Goal: Use online tool/utility: Utilize a website feature to perform a specific function

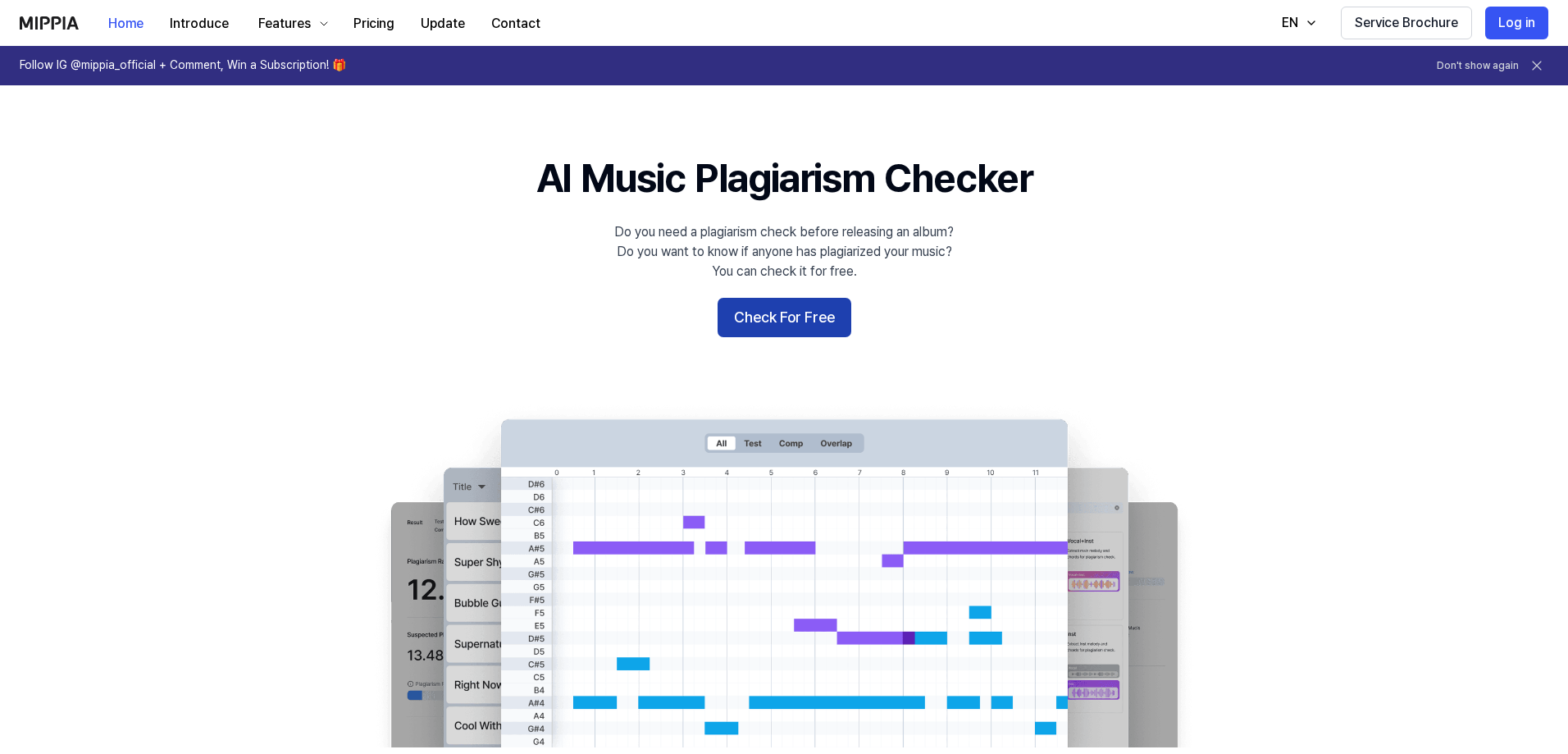
click at [801, 311] on button "Check For Free" at bounding box center [785, 317] width 134 height 39
click at [813, 313] on button "Check For Free" at bounding box center [785, 317] width 134 height 39
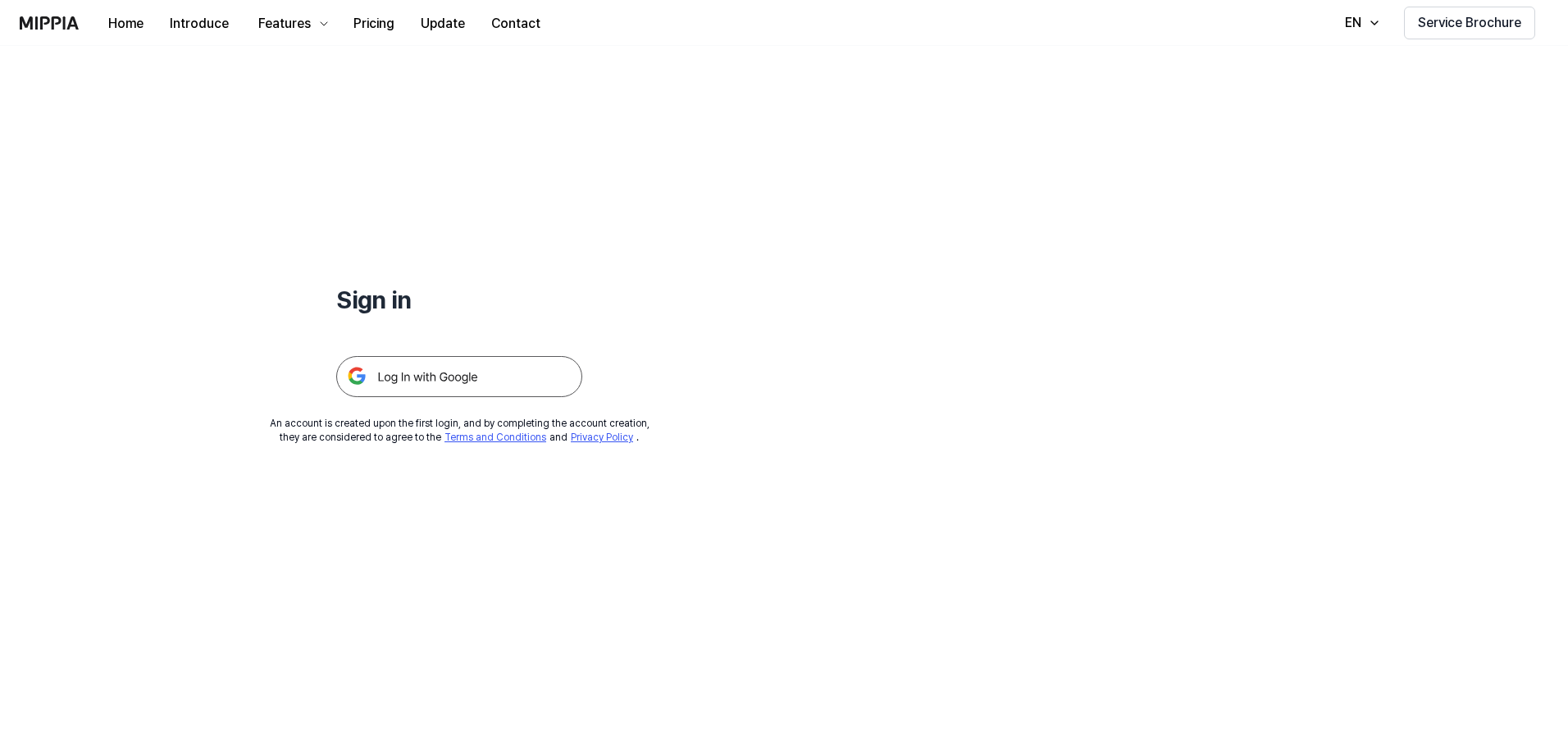
click at [419, 372] on img at bounding box center [459, 376] width 246 height 41
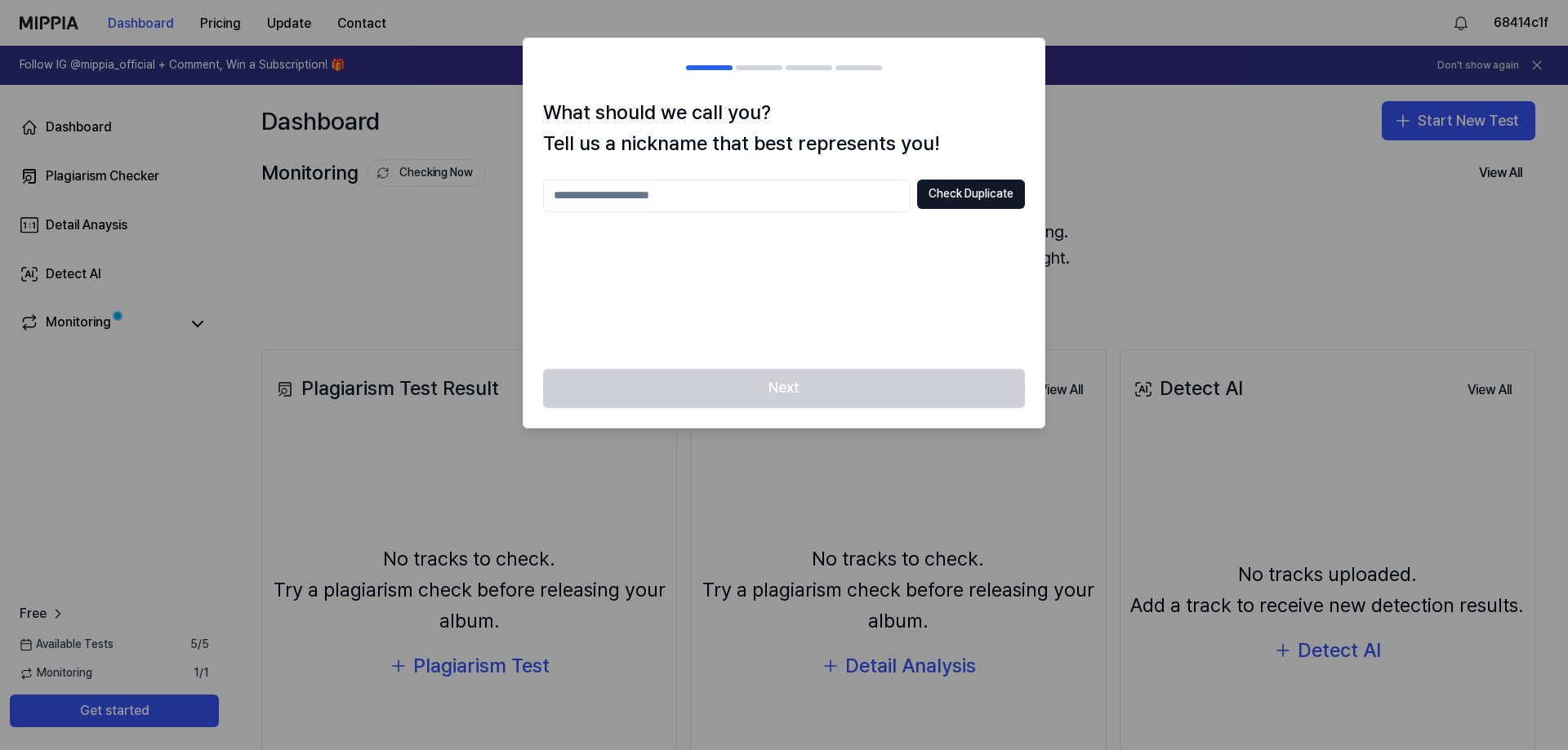
click at [1137, 204] on div at bounding box center [784, 375] width 1568 height 750
click at [835, 197] on input "text" at bounding box center [727, 196] width 367 height 33
type input "**********"
click at [963, 195] on button "Check Duplicate" at bounding box center [970, 194] width 107 height 29
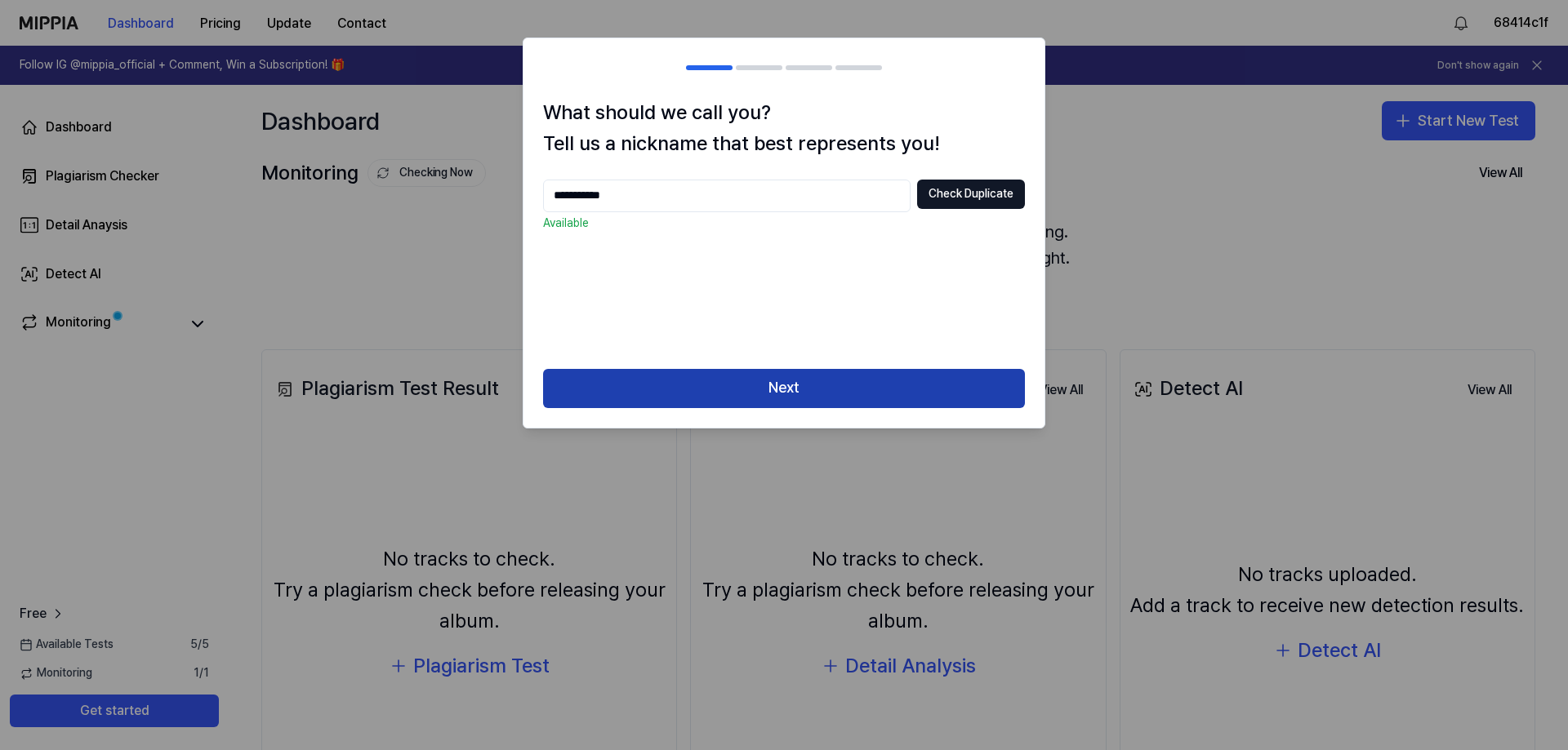
click at [858, 396] on button "Next" at bounding box center [784, 388] width 482 height 39
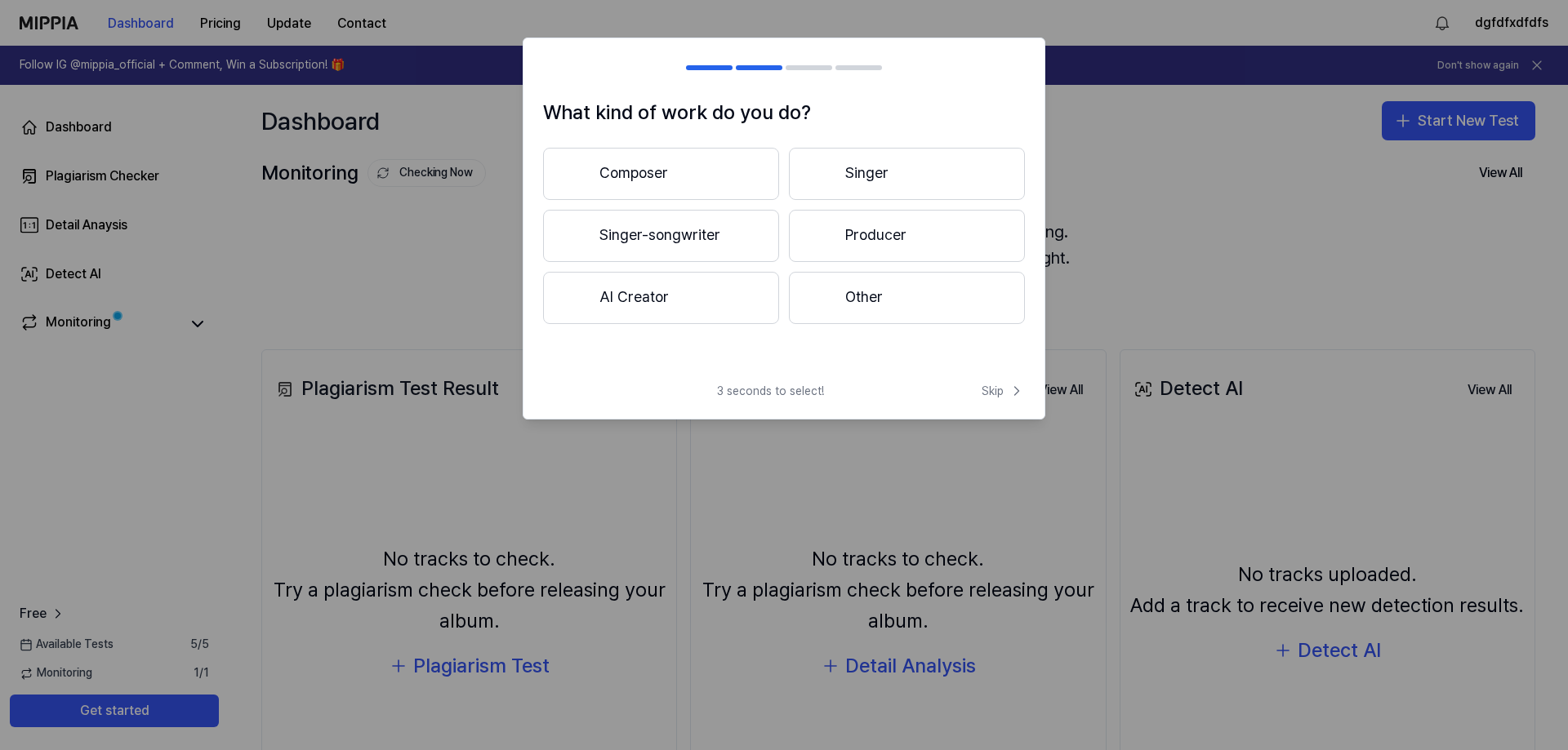
click at [930, 310] on button "Other" at bounding box center [906, 298] width 236 height 52
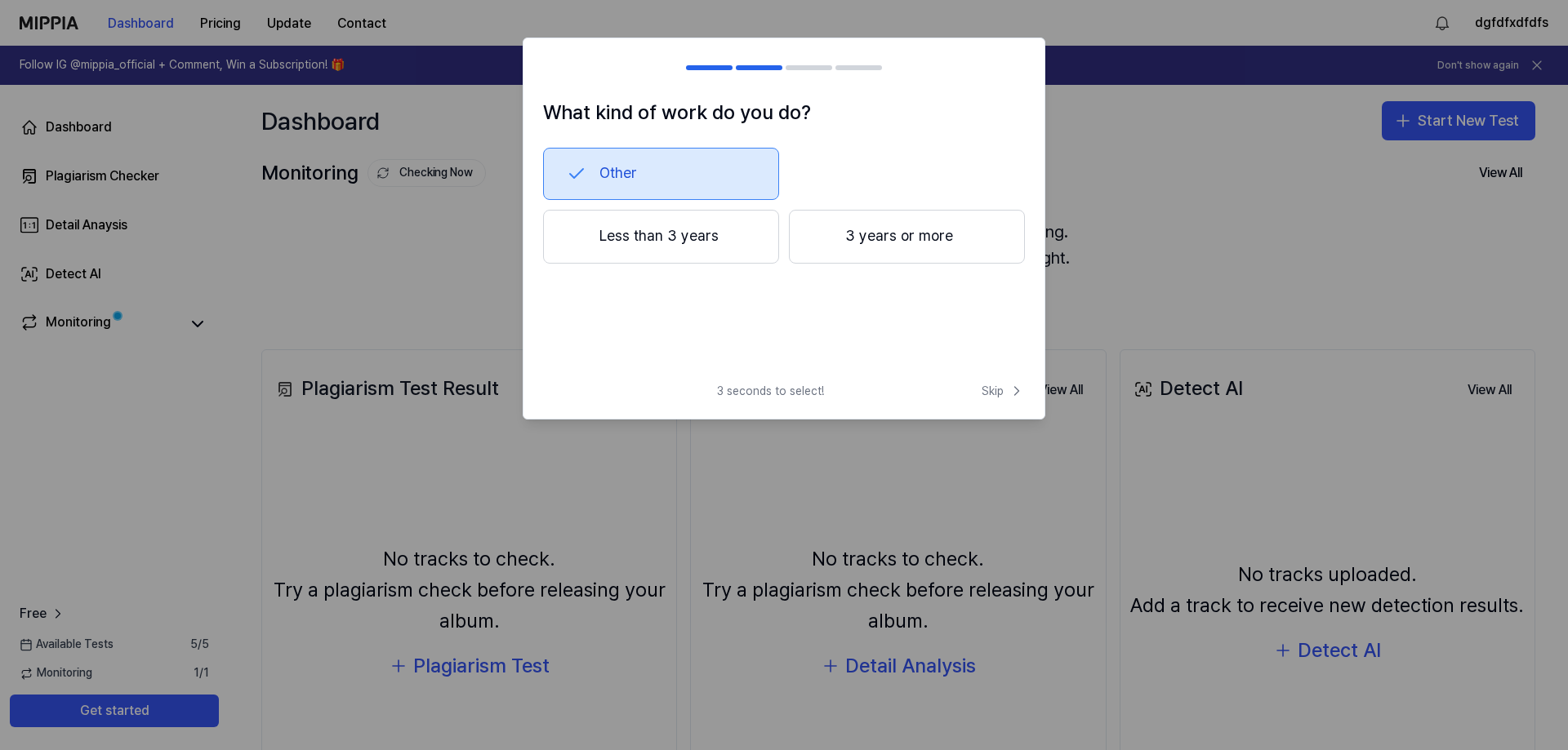
click at [748, 236] on button "Less than 3 years" at bounding box center [661, 236] width 236 height 54
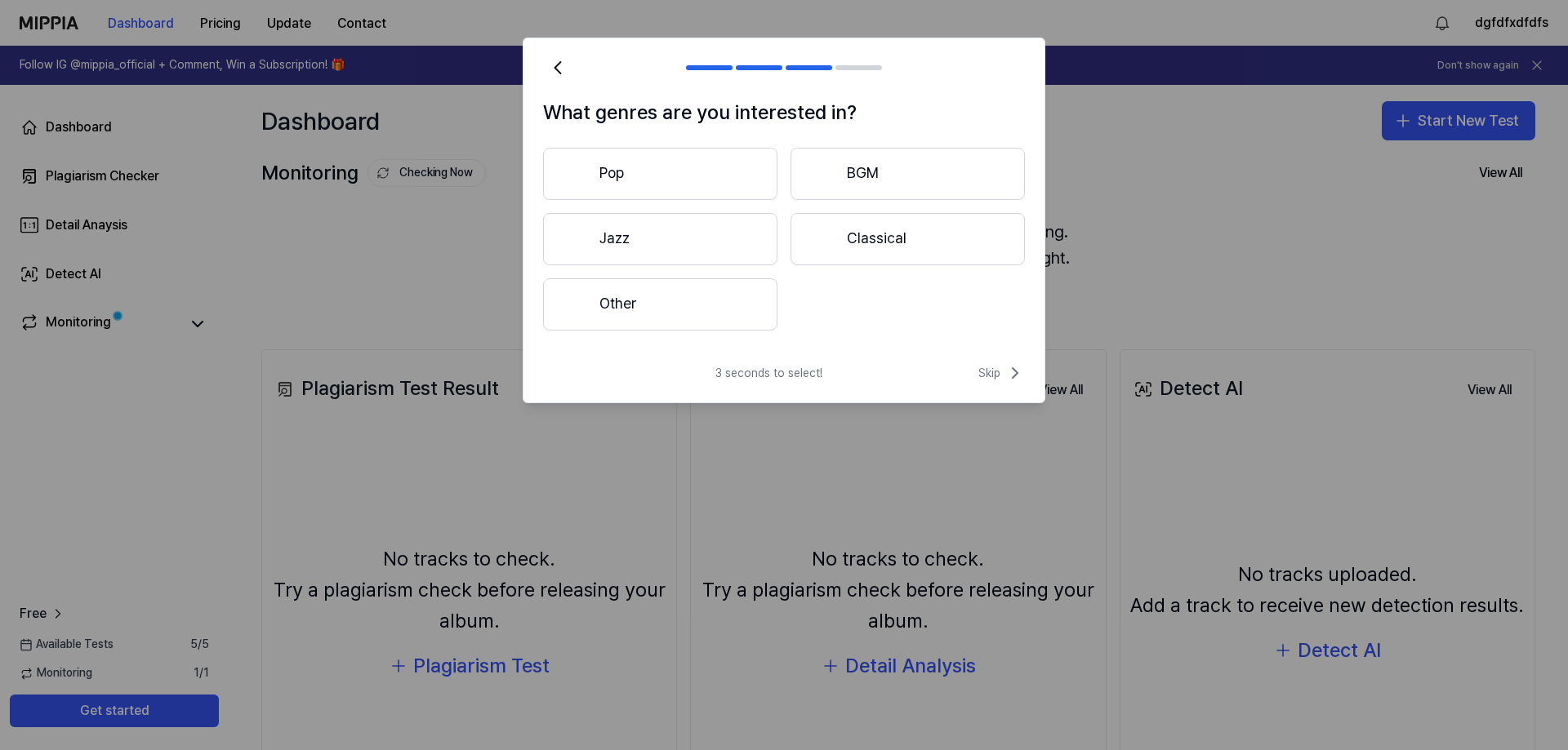
click at [698, 303] on button "Other" at bounding box center [660, 304] width 234 height 52
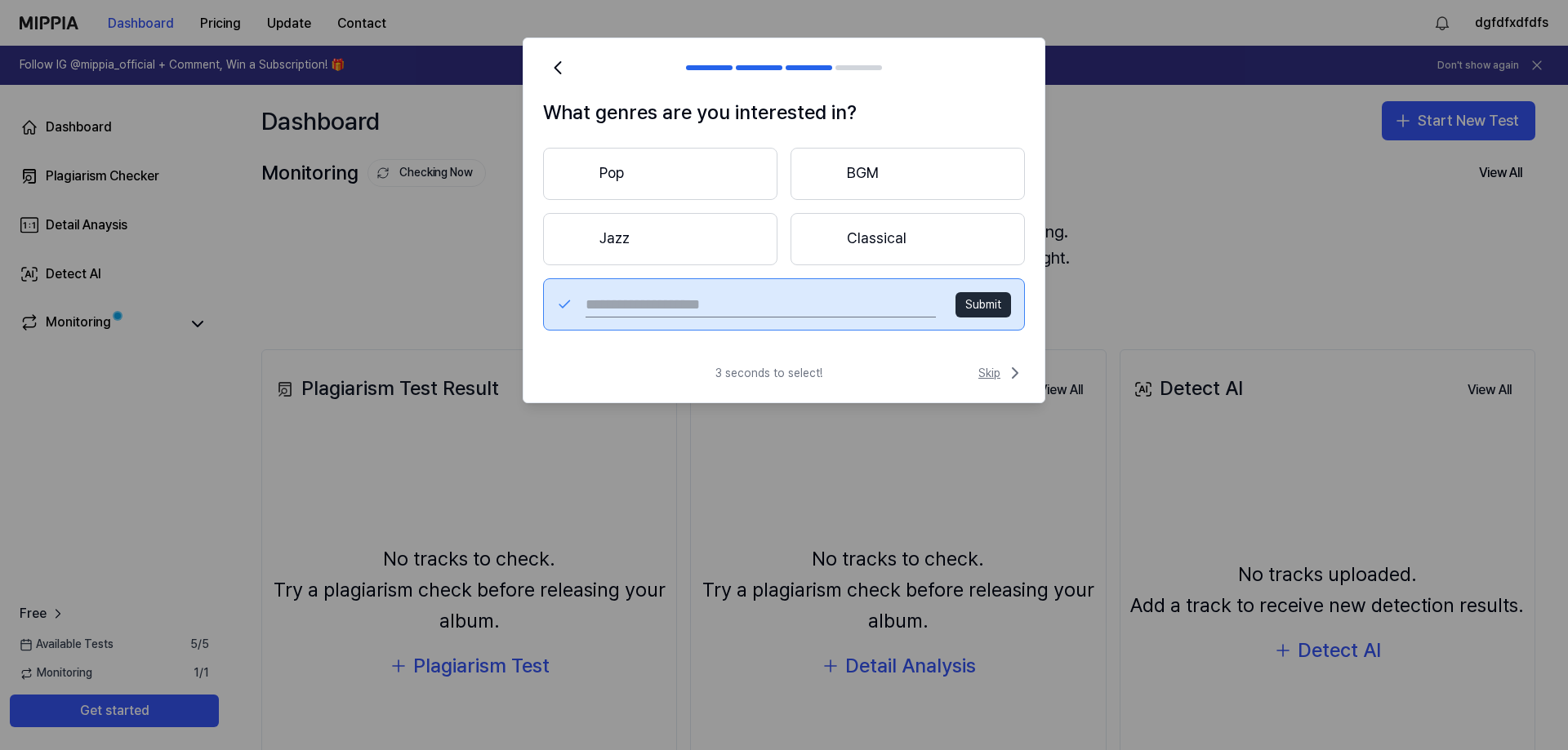
click at [1009, 373] on icon at bounding box center [1014, 372] width 20 height 20
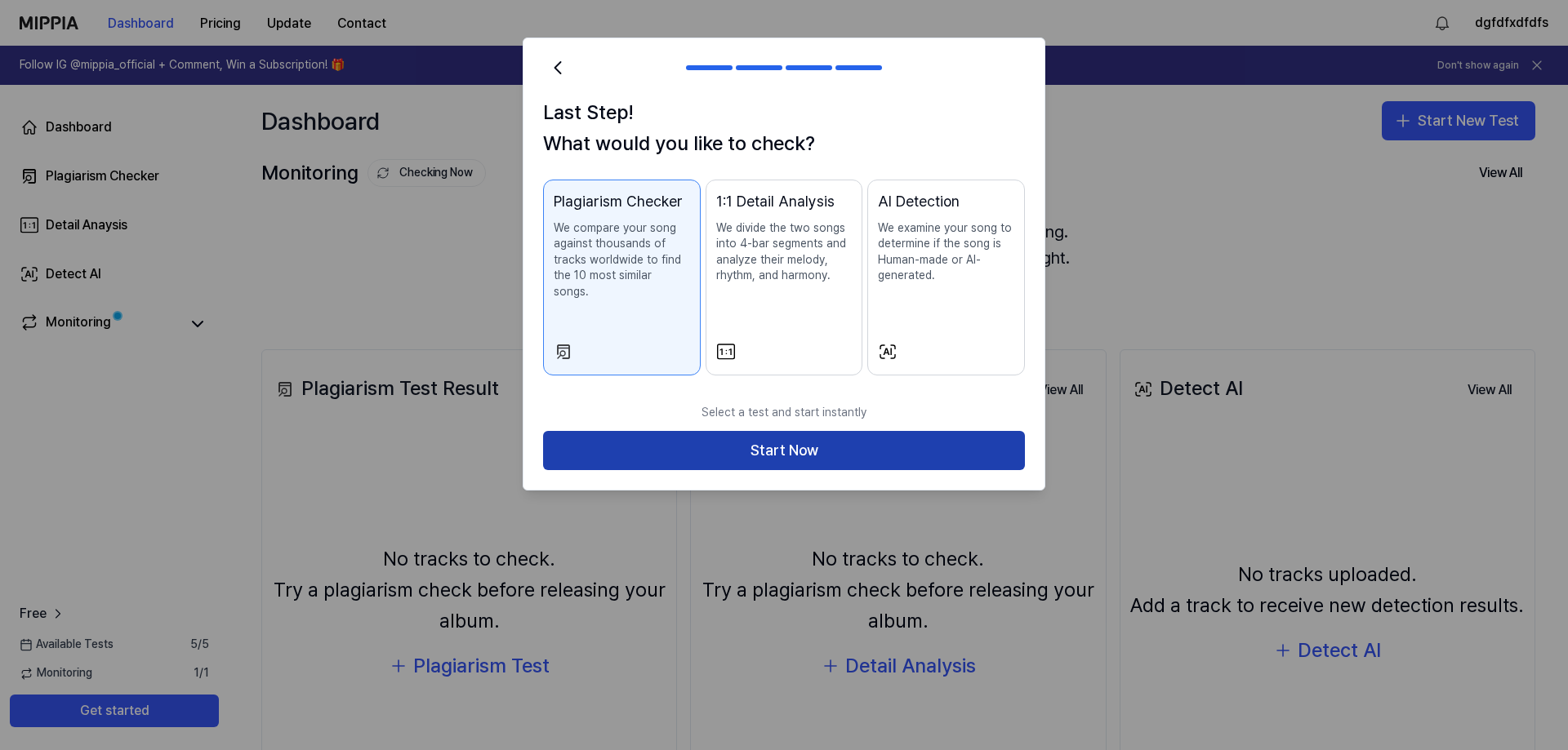
click at [832, 440] on button "Start Now" at bounding box center [784, 450] width 482 height 39
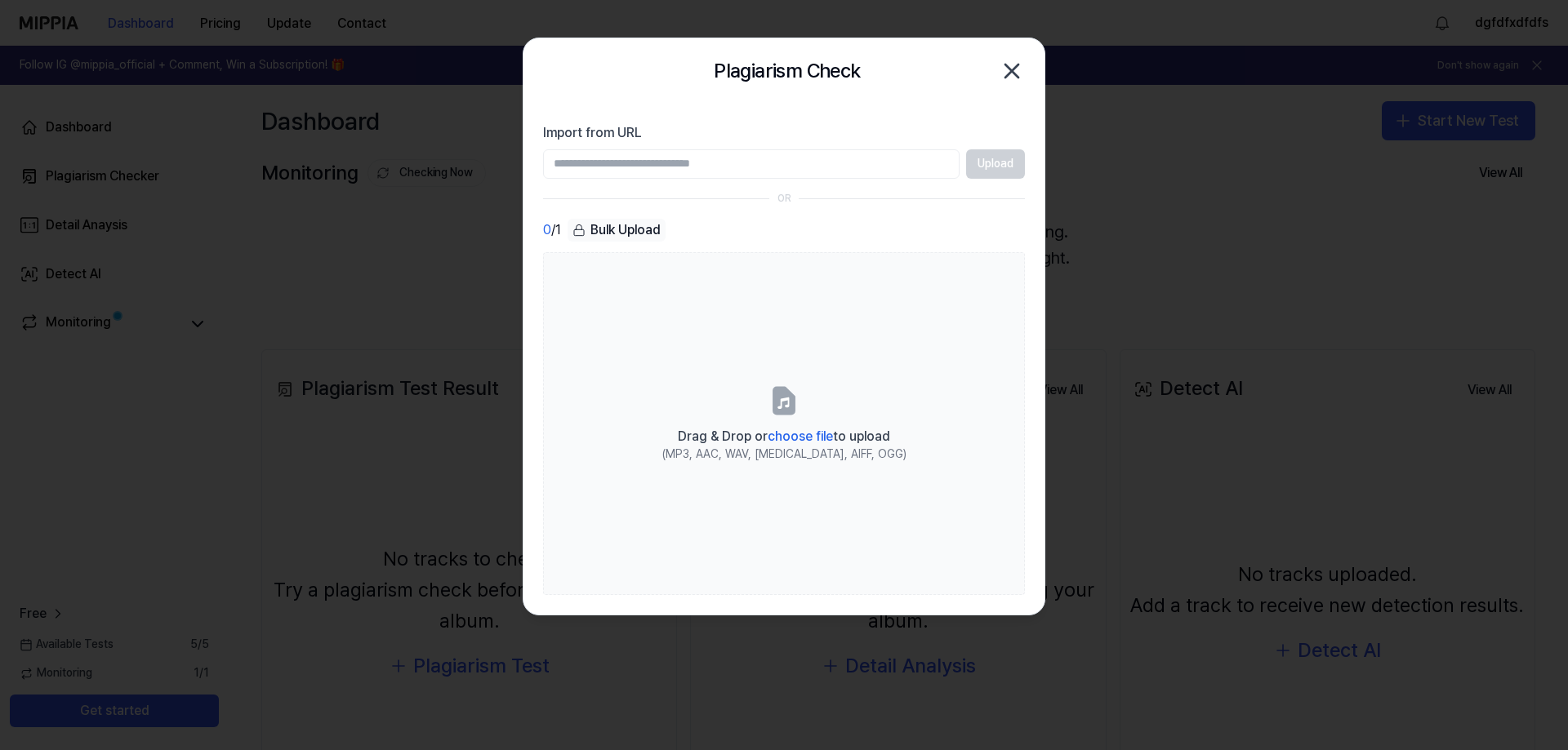
click at [877, 167] on input "Import from URL" at bounding box center [751, 164] width 417 height 29
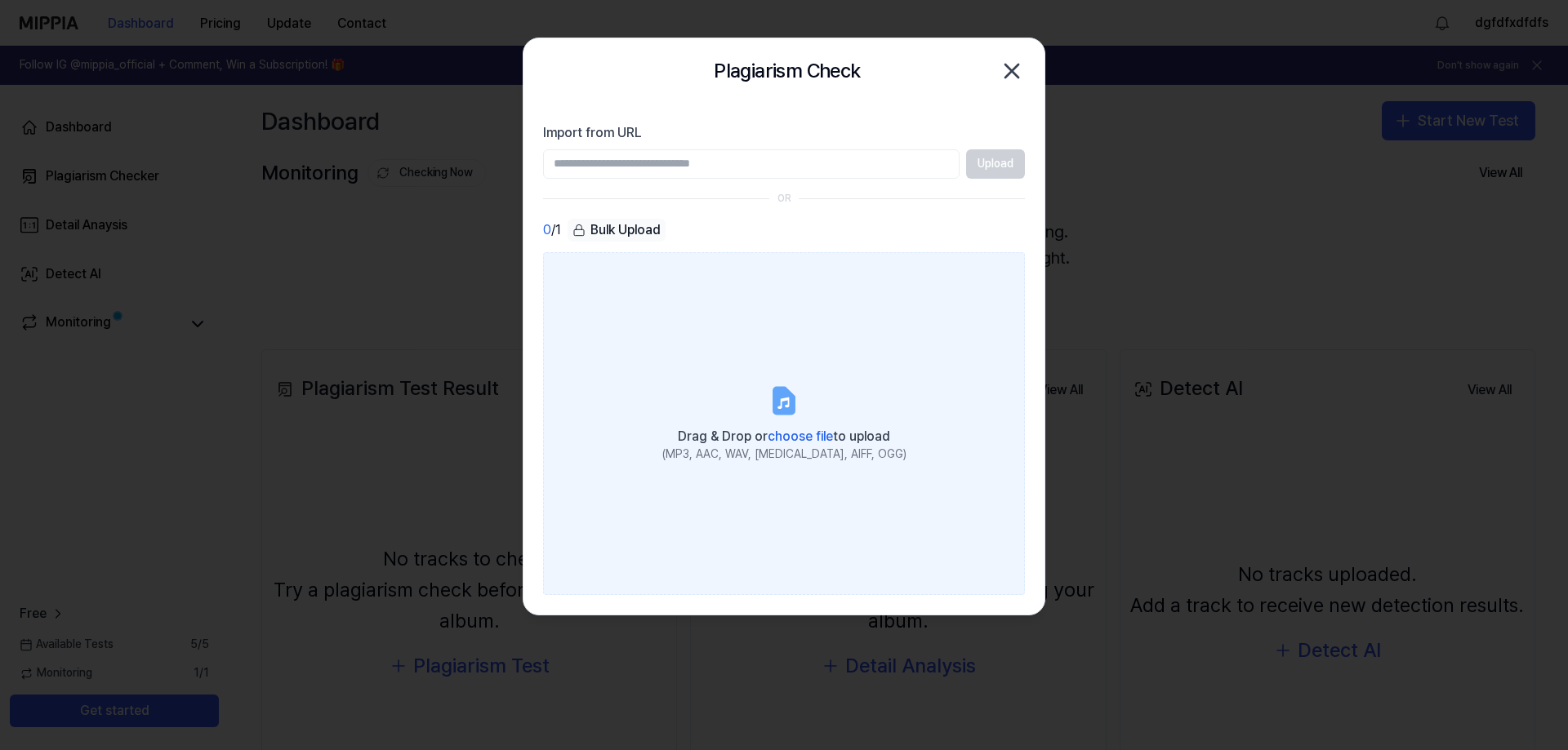
click at [842, 444] on span "Drag & Drop or choose file to upload" at bounding box center [783, 436] width 212 height 16
click at [0, 0] on input "Drag & Drop or choose file to upload (MP3, AAC, WAV, FLAC, AIFF, OGG)" at bounding box center [0, 0] width 0 height 0
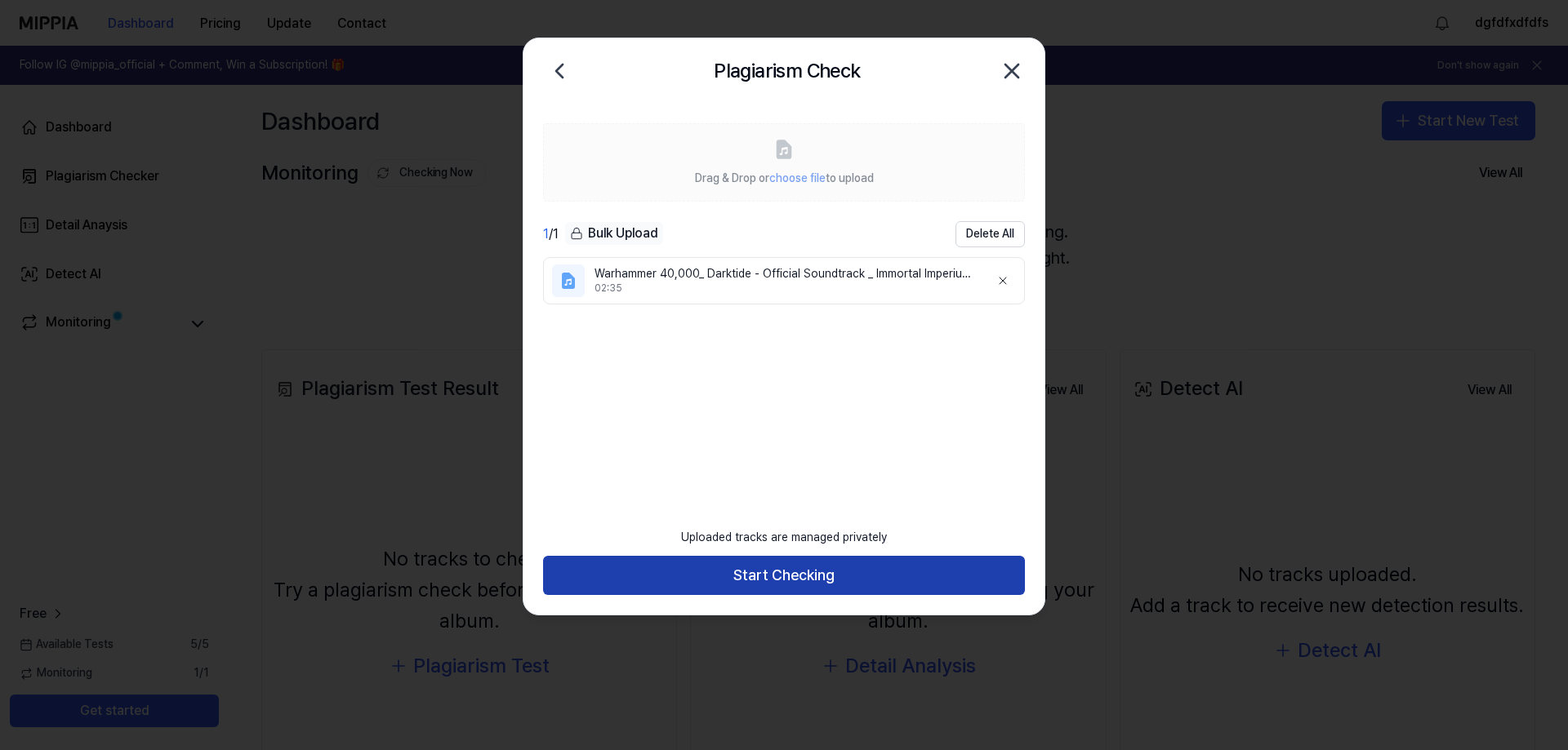
click at [849, 571] on button "Start Checking" at bounding box center [784, 575] width 482 height 39
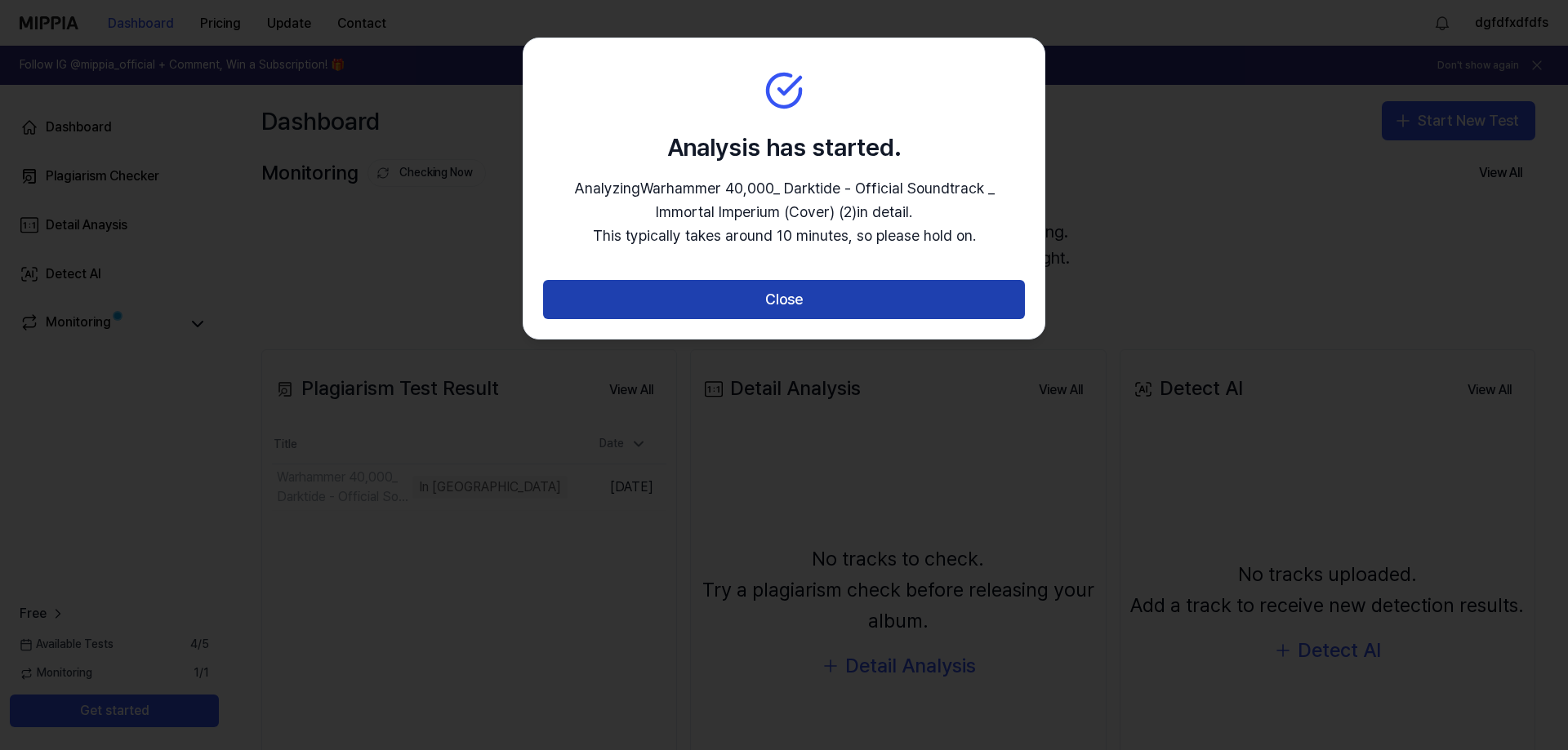
click at [846, 294] on button "Close" at bounding box center [784, 299] width 482 height 39
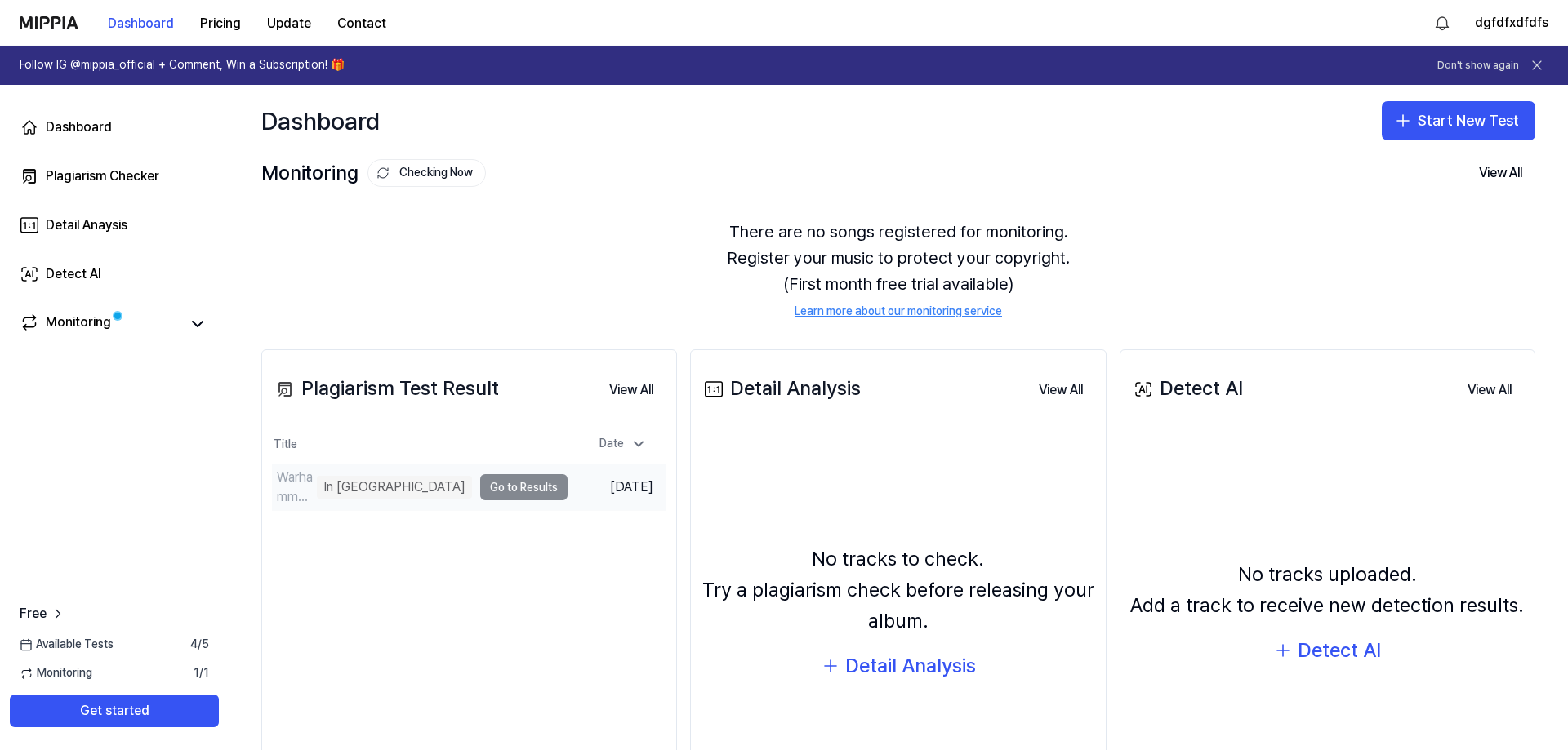
click at [536, 488] on td "Warhammer 40,000_ Darktide - Official Soundtrack _ Immortal Imperium (Cover) (2…" at bounding box center [419, 487] width 295 height 46
click at [426, 541] on div "Plagiarism Test Result View All Plagiarism Test Result Title Date Warhammer 40,…" at bounding box center [470, 601] width 416 height 504
click at [571, 492] on td "Oct 8, 2025" at bounding box center [617, 488] width 99 height 47
click at [532, 492] on button "Go to Results" at bounding box center [523, 488] width 87 height 26
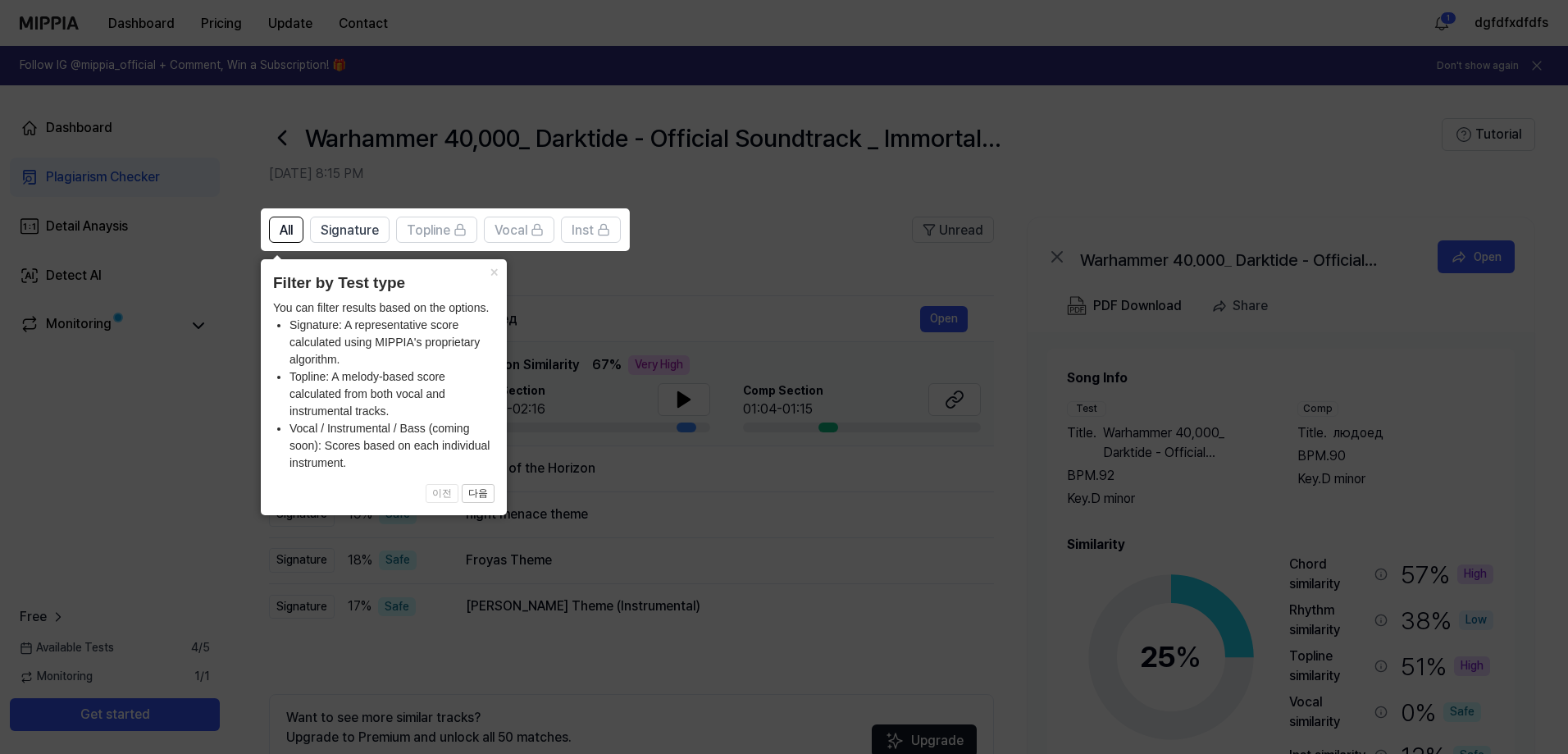
click at [619, 428] on icon at bounding box center [787, 377] width 1575 height 754
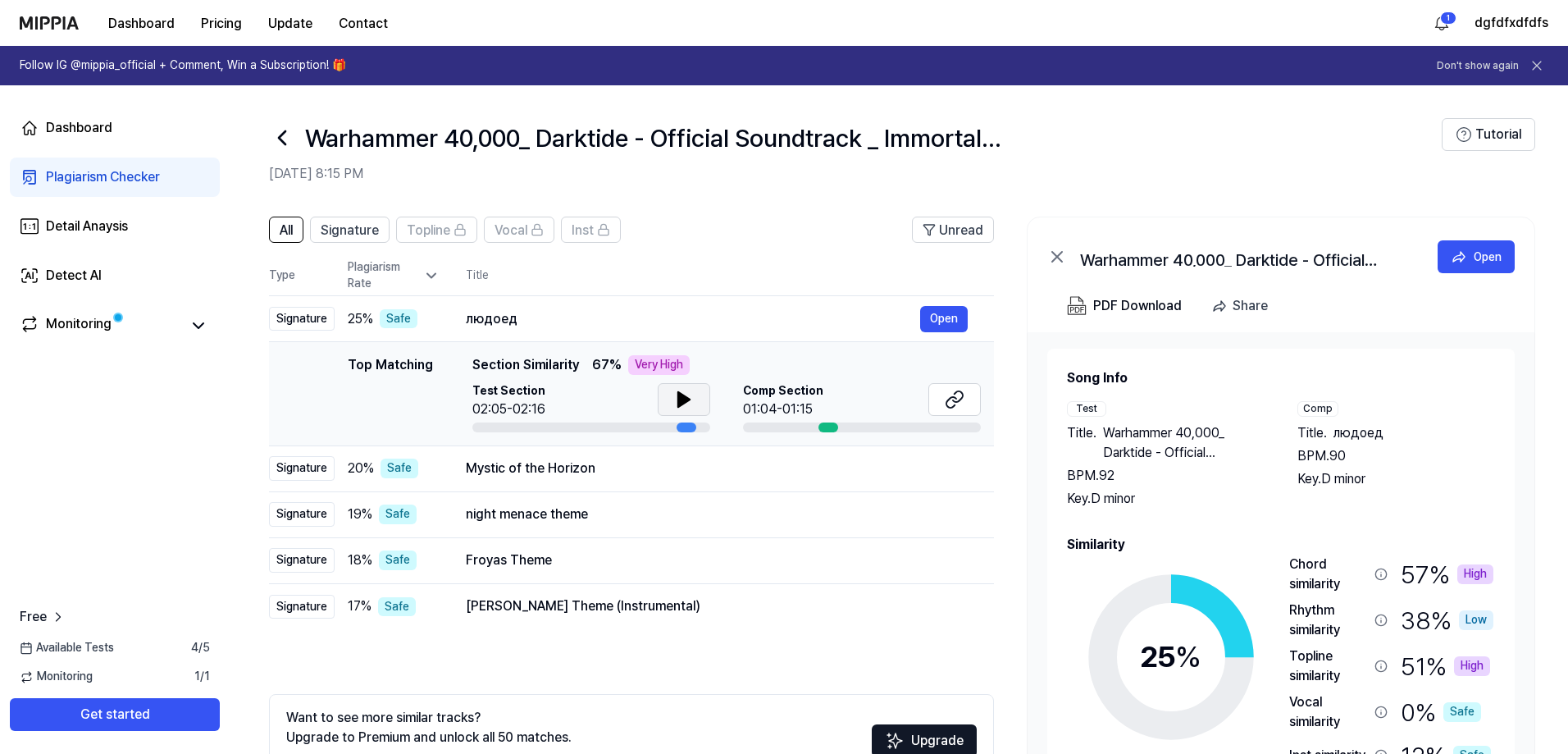
click at [682, 411] on button at bounding box center [684, 400] width 52 height 33
click at [392, 401] on div "Top Matching" at bounding box center [391, 394] width 85 height 77
click at [648, 366] on div "Very High" at bounding box center [659, 365] width 62 height 20
click at [533, 360] on span "Section Similarity" at bounding box center [526, 365] width 107 height 20
click at [641, 361] on div "Very High" at bounding box center [659, 365] width 62 height 20
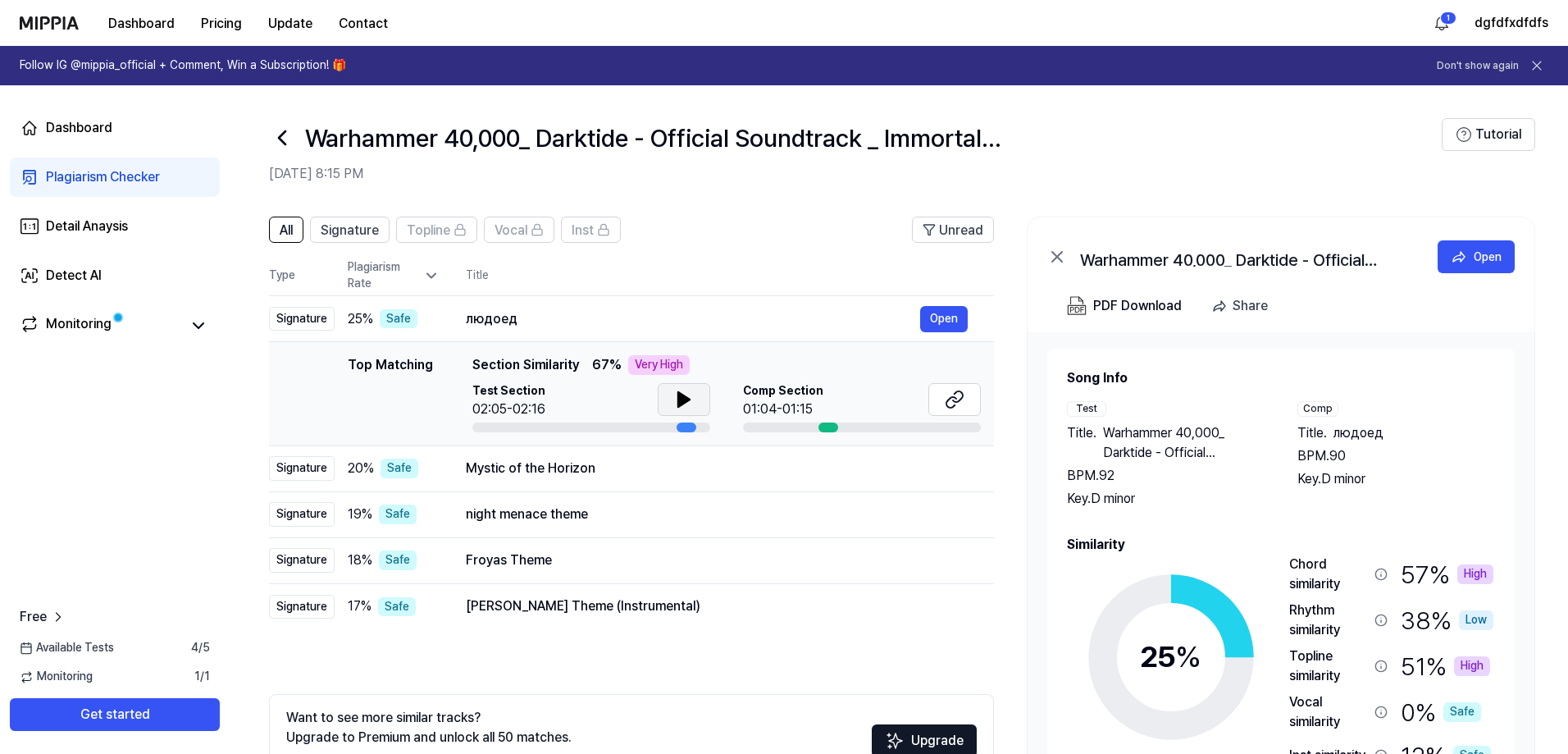
click at [678, 392] on icon at bounding box center [683, 399] width 11 height 15
click at [833, 429] on div at bounding box center [828, 427] width 20 height 10
click at [823, 425] on div at bounding box center [828, 427] width 20 height 10
drag, startPoint x: 658, startPoint y: 423, endPoint x: 638, endPoint y: 427, distance: 20.4
click at [638, 427] on div at bounding box center [591, 427] width 238 height 10
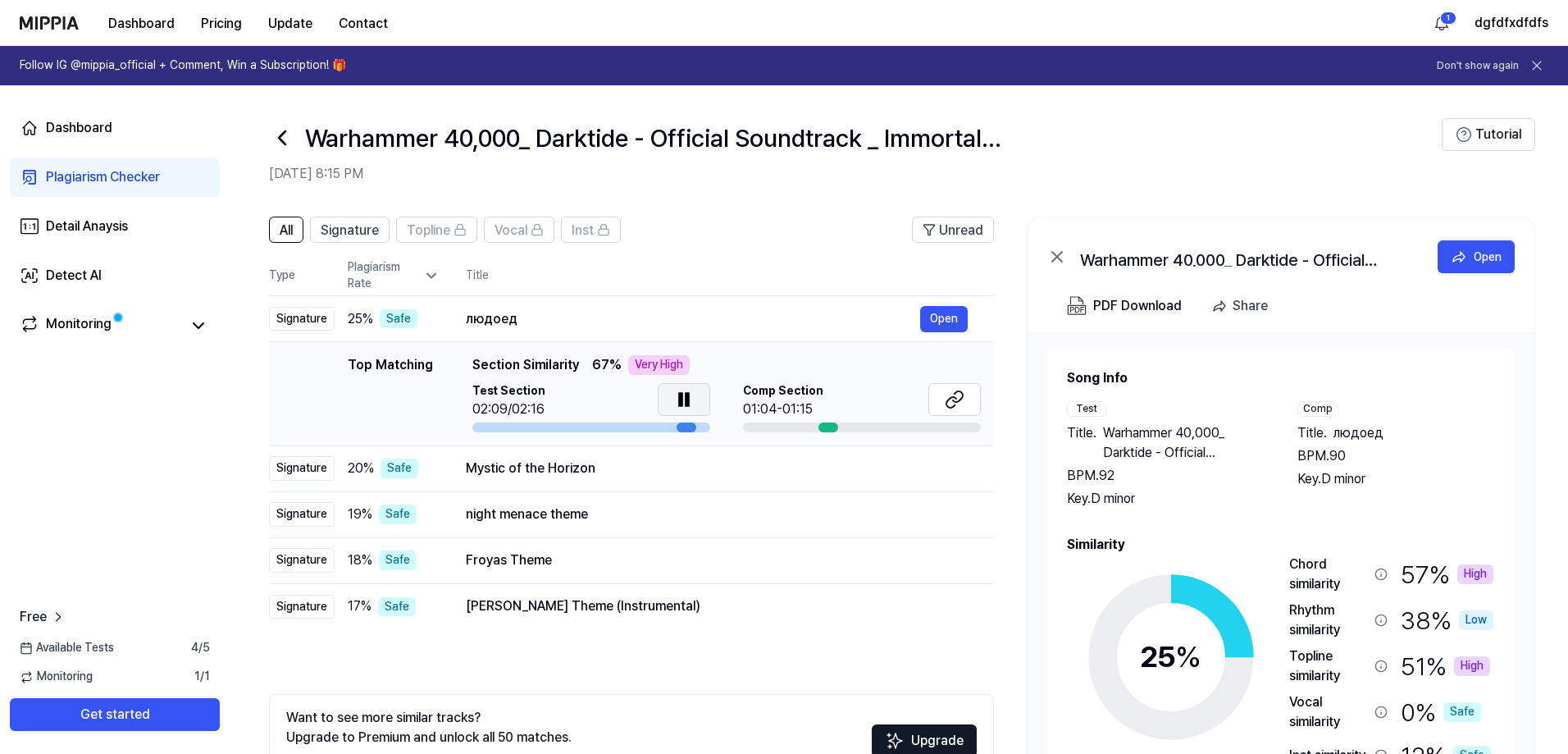
drag, startPoint x: 663, startPoint y: 429, endPoint x: 685, endPoint y: 427, distance: 22.1
click at [685, 427] on div at bounding box center [591, 427] width 238 height 10
drag, startPoint x: 685, startPoint y: 427, endPoint x: 715, endPoint y: 427, distance: 30.0
click at [689, 427] on div at bounding box center [687, 427] width 20 height 10
click at [834, 430] on div at bounding box center [828, 427] width 20 height 10
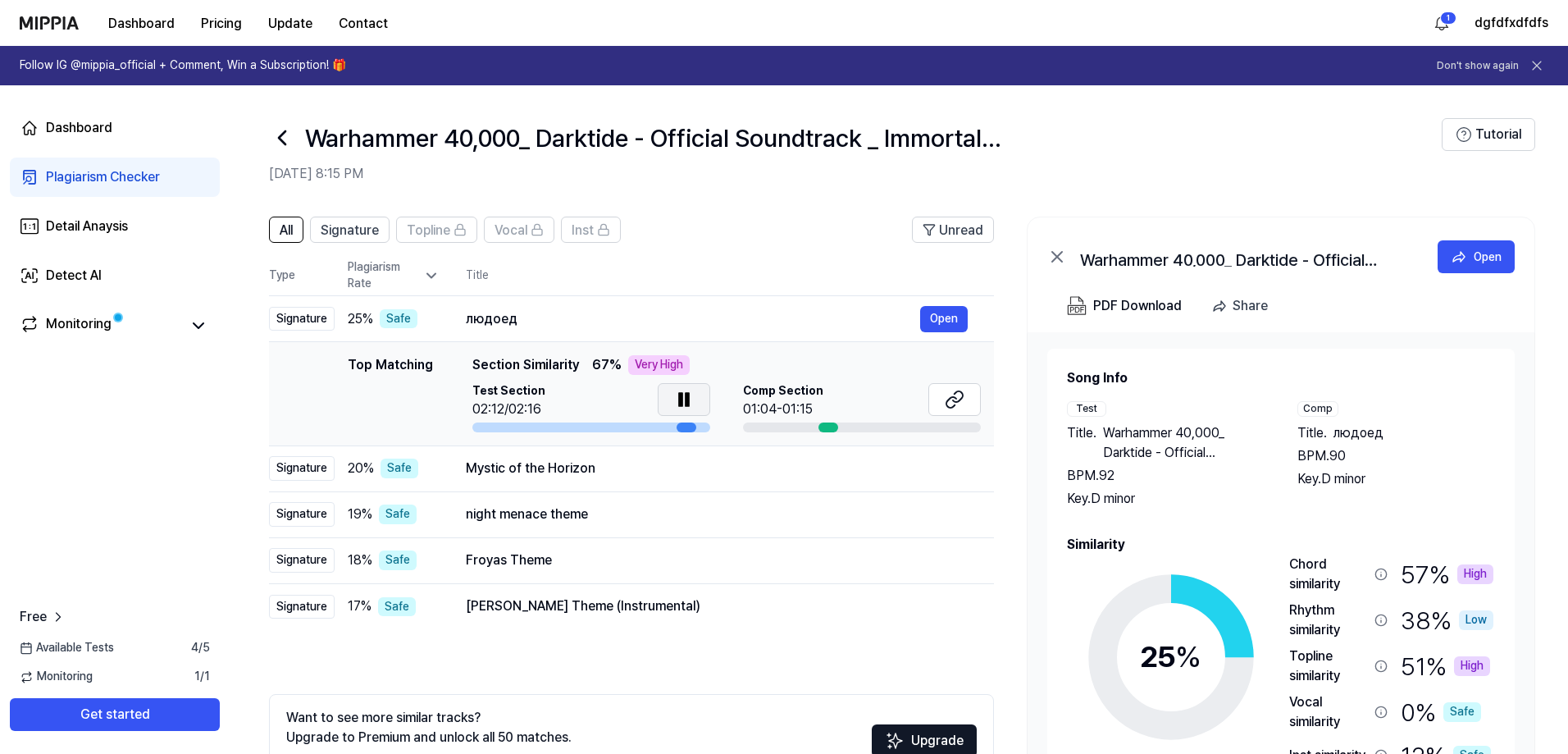
click at [828, 428] on div at bounding box center [828, 427] width 20 height 10
click at [951, 404] on icon at bounding box center [955, 400] width 20 height 20
